Goal: Task Accomplishment & Management: Use online tool/utility

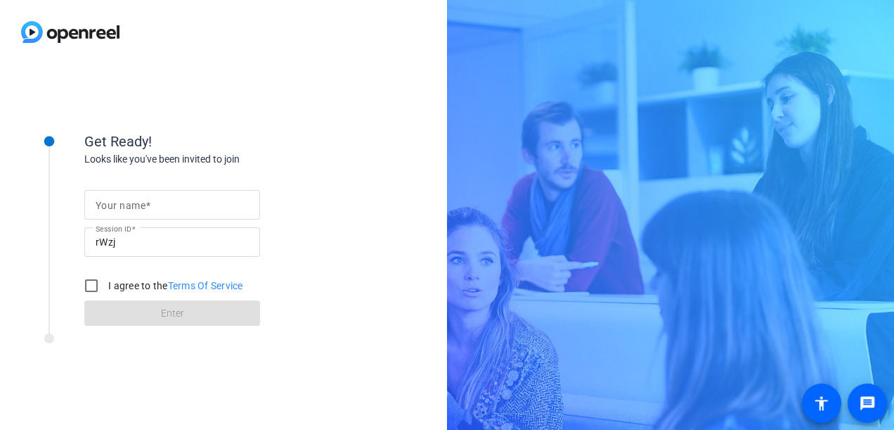
click at [146, 208] on span at bounding box center [148, 205] width 5 height 11
click at [146, 208] on input "Your name" at bounding box center [172, 204] width 153 height 17
type input "Rekha"
click at [91, 279] on input "I agree to the Terms Of Service" at bounding box center [91, 285] width 28 height 28
checkbox input "true"
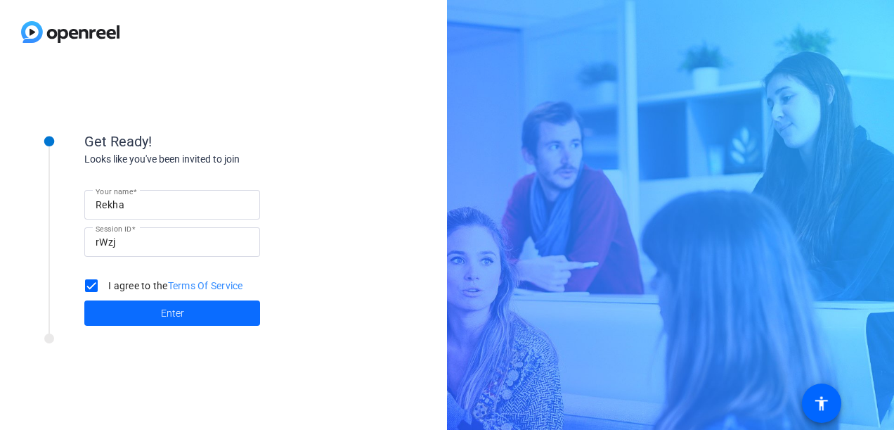
click at [138, 306] on span at bounding box center [172, 313] width 176 height 34
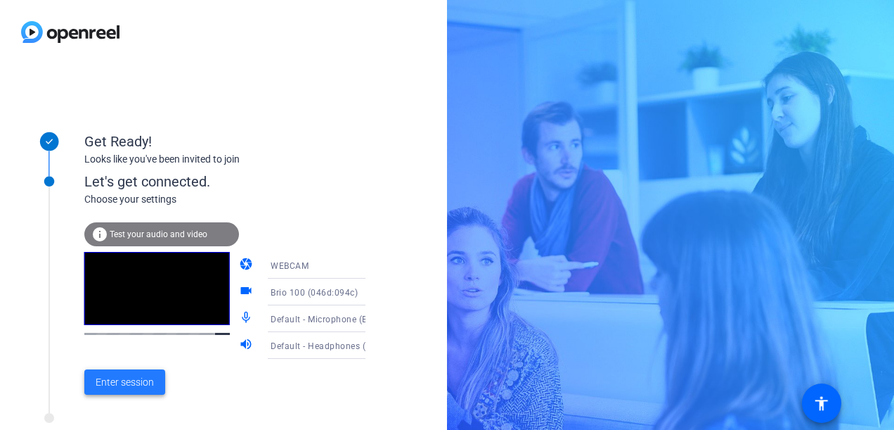
click at [136, 378] on span "Enter session" at bounding box center [125, 382] width 58 height 15
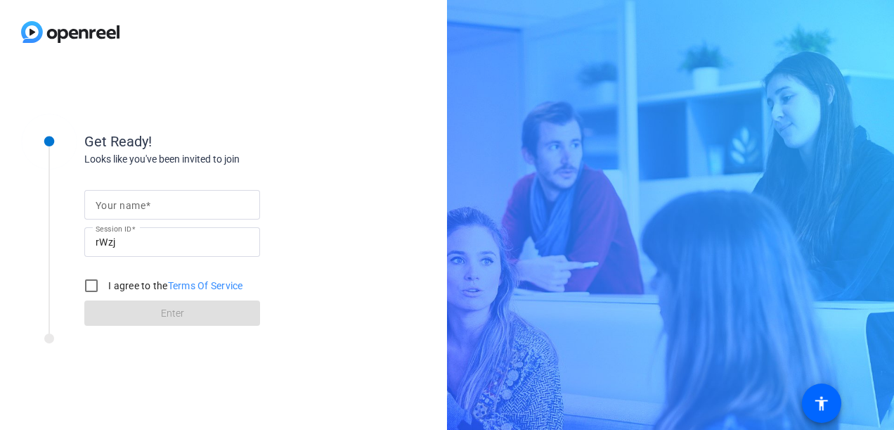
click at [114, 204] on mat-label "Your name" at bounding box center [121, 205] width 50 height 11
click at [114, 204] on input "Your name" at bounding box center [172, 204] width 153 height 17
type input "Rekha Soman"
click at [86, 283] on input "I agree to the Terms Of Service" at bounding box center [91, 285] width 28 height 28
checkbox input "true"
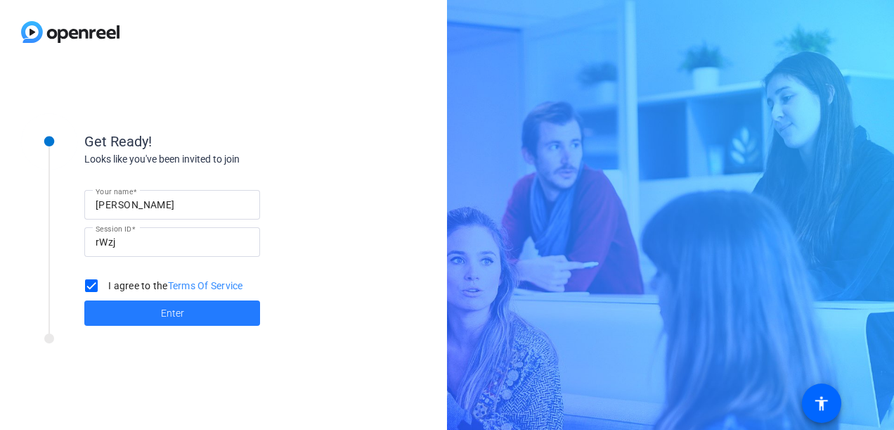
click at [145, 309] on span at bounding box center [172, 313] width 176 height 34
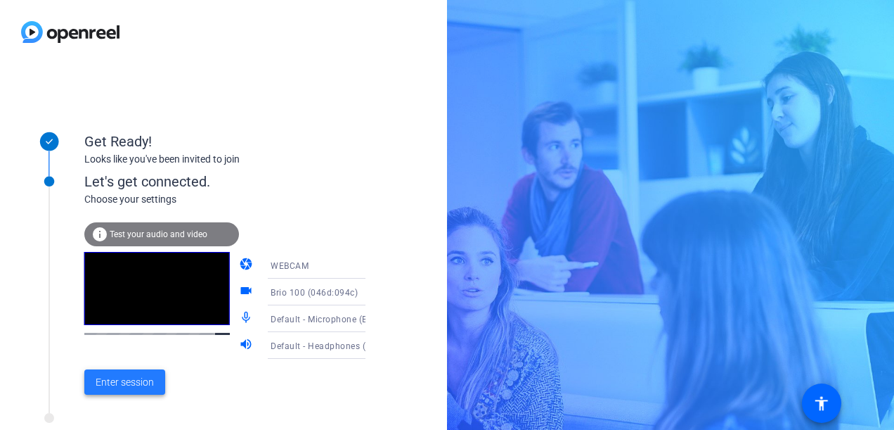
click at [153, 385] on span "Enter session" at bounding box center [125, 382] width 58 height 15
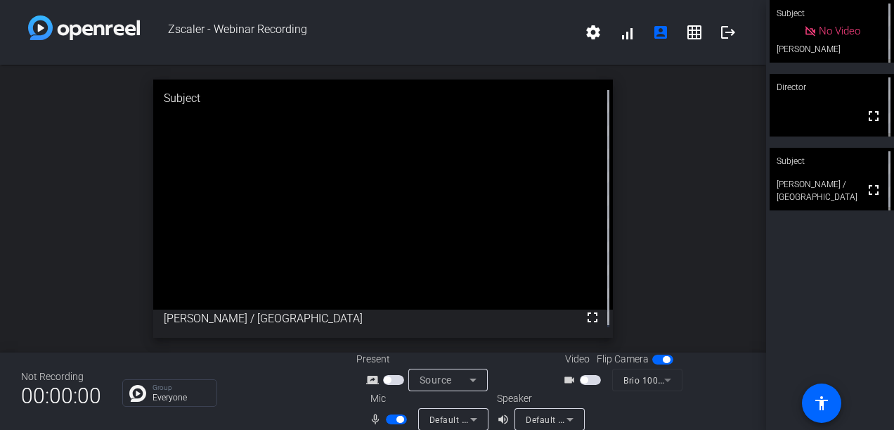
click at [392, 384] on span "button" at bounding box center [393, 380] width 21 height 10
click at [396, 419] on span "button" at bounding box center [399, 418] width 7 height 7
click at [396, 419] on span "button" at bounding box center [396, 419] width 21 height 10
click at [396, 419] on span "button" at bounding box center [399, 418] width 7 height 7
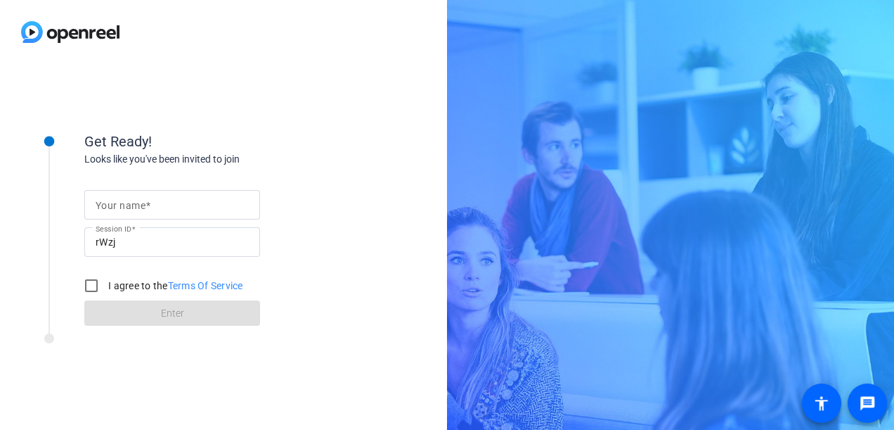
click at [124, 210] on mat-label "Your name" at bounding box center [121, 205] width 50 height 11
click at [124, 210] on input "Your name" at bounding box center [172, 204] width 153 height 17
type input "Rekha"
click at [86, 282] on input "I agree to the Terms Of Service" at bounding box center [91, 285] width 28 height 28
checkbox input "true"
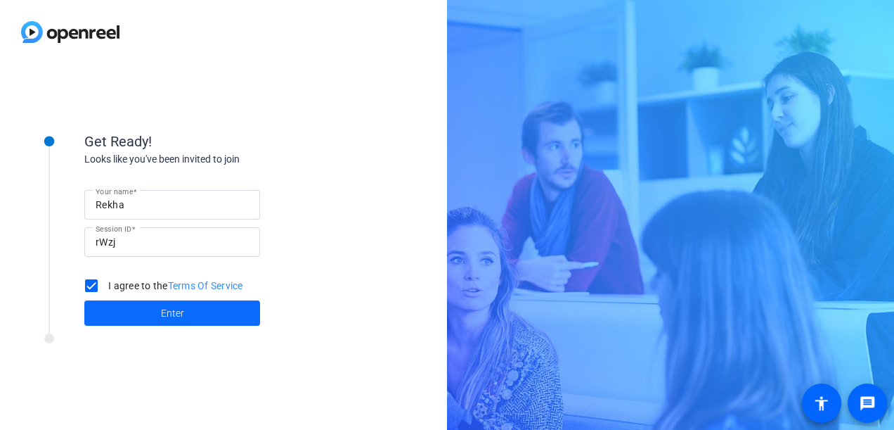
click at [155, 318] on span at bounding box center [172, 313] width 176 height 34
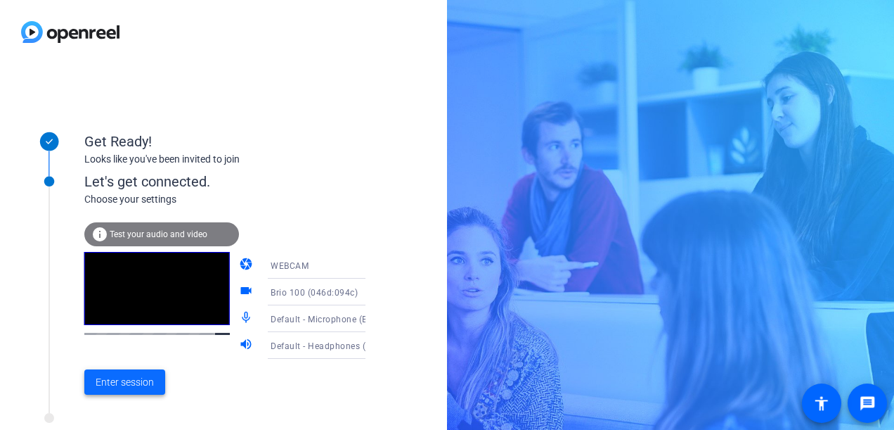
click at [121, 377] on span "Enter session" at bounding box center [125, 382] width 58 height 15
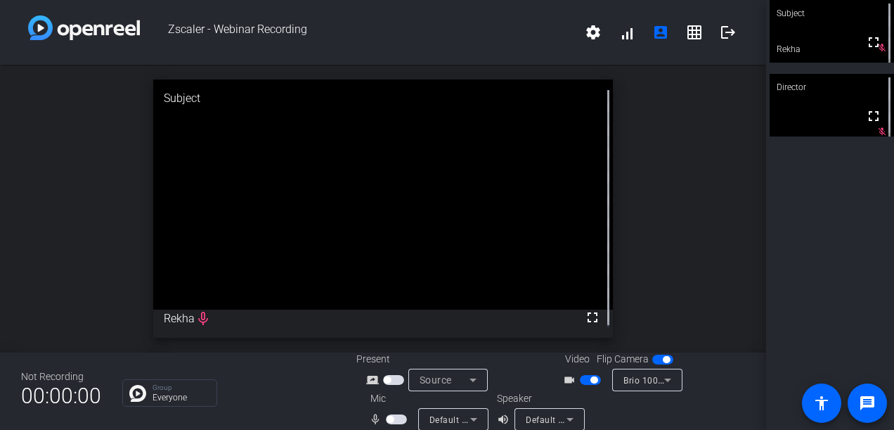
click at [590, 377] on span "button" at bounding box center [593, 379] width 7 height 7
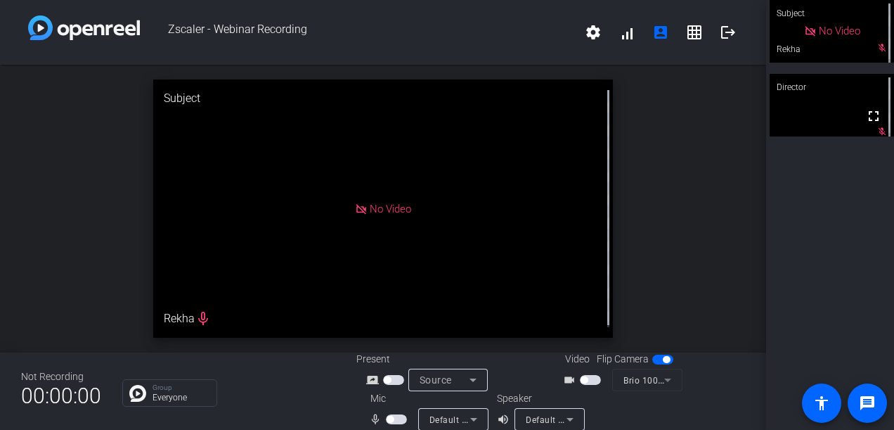
click at [399, 419] on span "button" at bounding box center [396, 419] width 21 height 10
click at [399, 419] on span "button" at bounding box center [399, 418] width 7 height 7
click at [399, 419] on span "button" at bounding box center [396, 419] width 21 height 10
click at [399, 419] on span "button" at bounding box center [399, 418] width 7 height 7
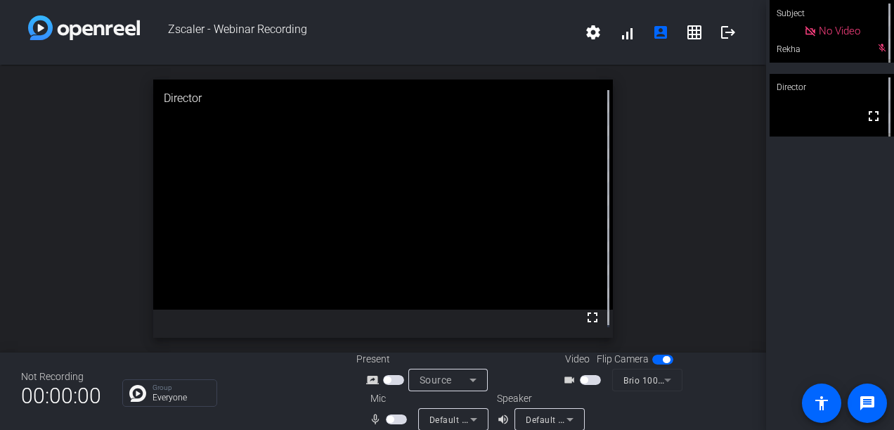
click at [399, 419] on span "button" at bounding box center [396, 419] width 21 height 10
click at [399, 419] on span "button" at bounding box center [399, 418] width 7 height 7
click at [399, 419] on span "button" at bounding box center [396, 419] width 21 height 10
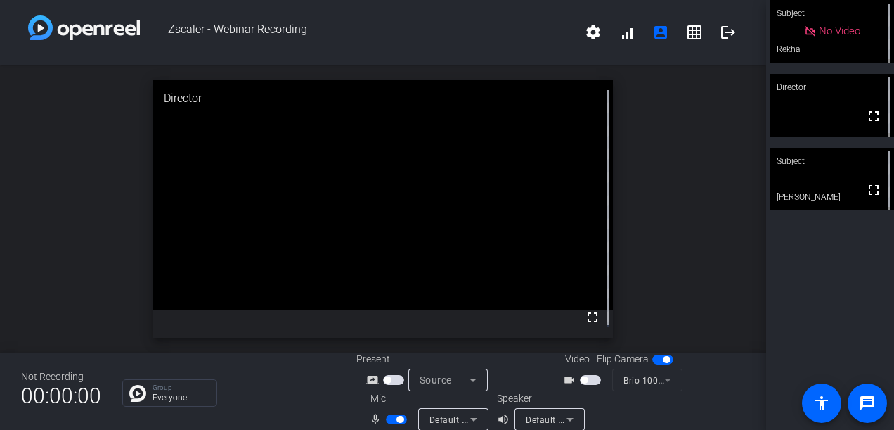
click at [399, 419] on span "button" at bounding box center [399, 418] width 7 height 7
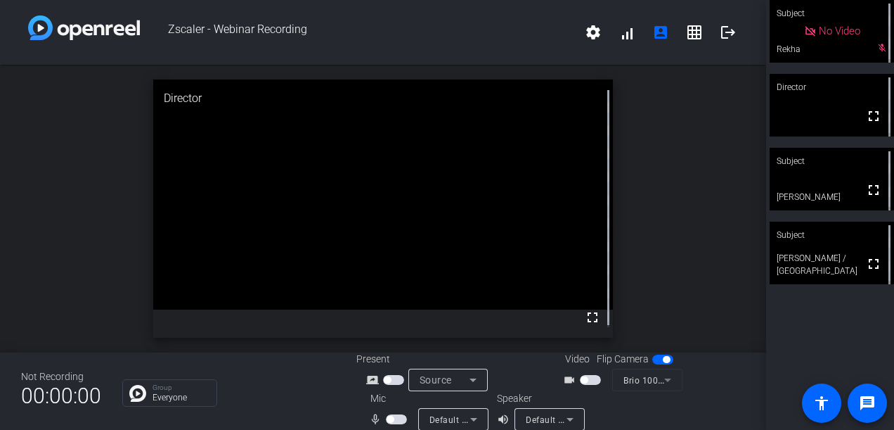
click at [389, 420] on span "button" at bounding box center [390, 418] width 7 height 7
click at [389, 420] on span "button" at bounding box center [396, 419] width 21 height 10
click at [389, 420] on span "button" at bounding box center [390, 418] width 7 height 7
click at [389, 420] on span "button" at bounding box center [396, 419] width 21 height 10
drag, startPoint x: 396, startPoint y: 420, endPoint x: 288, endPoint y: 402, distance: 109.8
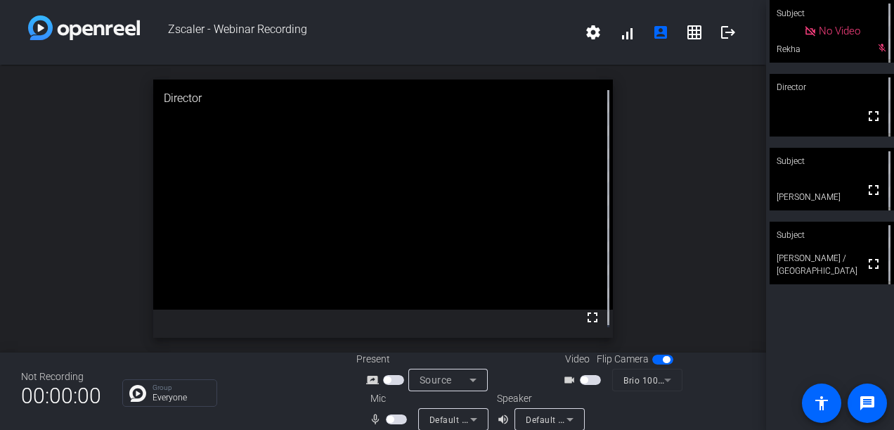
click at [288, 402] on div "Not Recording 00:00:00 Group Everyone Present screen_share_outline Source Video…" at bounding box center [383, 390] width 766 height 77
click at [401, 420] on span "button" at bounding box center [396, 419] width 21 height 10
click at [396, 417] on span "button" at bounding box center [399, 418] width 7 height 7
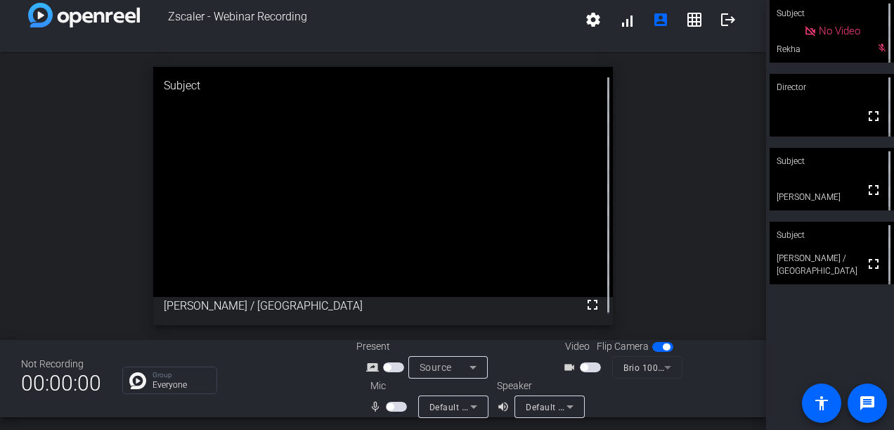
scroll to position [16, 0]
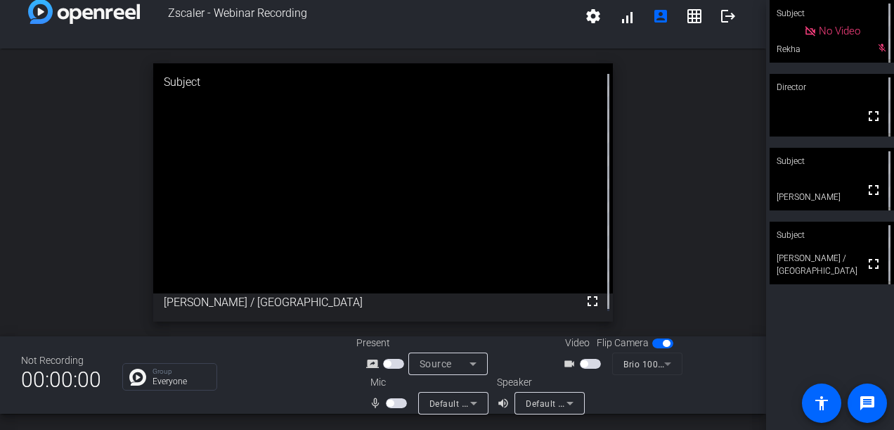
click at [394, 406] on span "button" at bounding box center [396, 403] width 21 height 10
click at [873, 405] on mat-icon "message" at bounding box center [867, 402] width 17 height 17
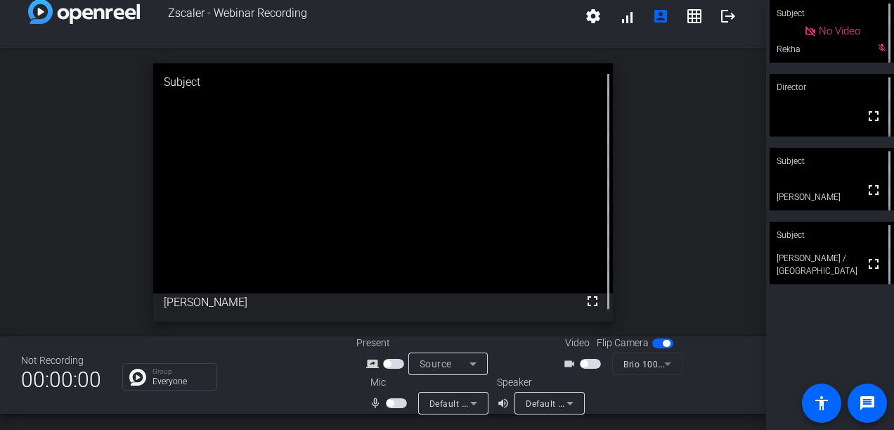
click at [397, 403] on span "button" at bounding box center [396, 403] width 21 height 10
click at [397, 403] on span "button" at bounding box center [399, 402] width 7 height 7
click at [397, 403] on span "button" at bounding box center [396, 403] width 21 height 10
click at [397, 403] on span "button" at bounding box center [399, 402] width 7 height 7
drag, startPoint x: 397, startPoint y: 398, endPoint x: 405, endPoint y: 390, distance: 10.9
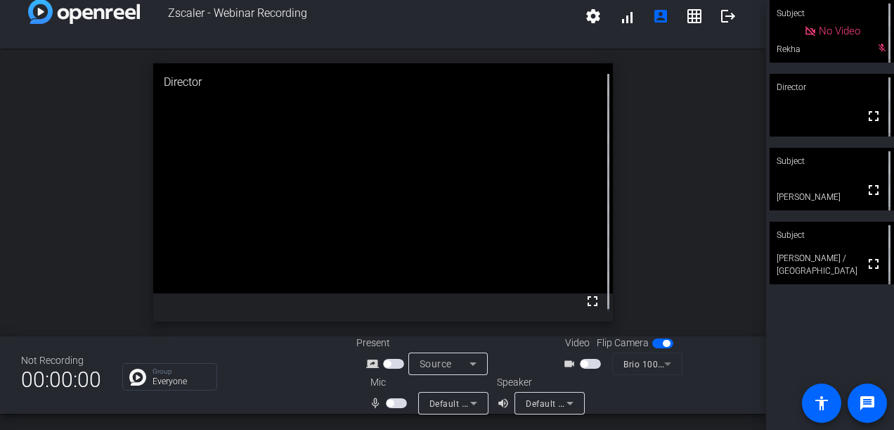
click at [405, 390] on div "Mic mic_none Default - Microphone (Brio 100)" at bounding box center [426, 394] width 141 height 39
click at [400, 403] on span "button" at bounding box center [396, 403] width 21 height 10
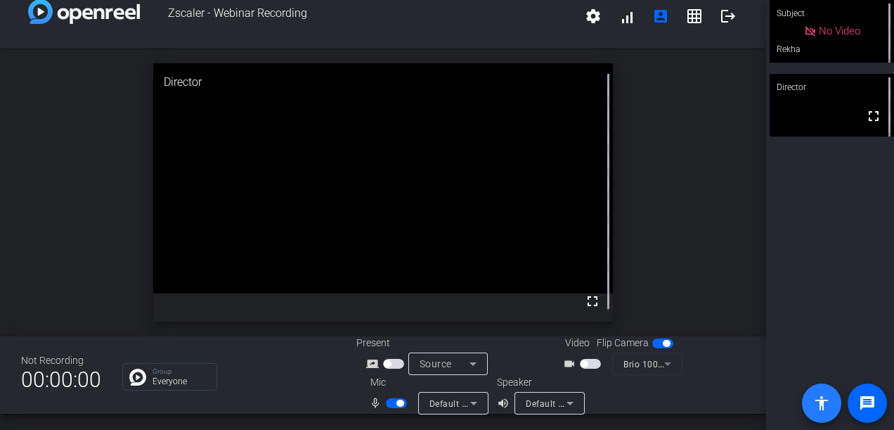
click at [825, 399] on mat-icon "accessibility" at bounding box center [821, 402] width 17 height 17
